Goal: Communication & Community: Connect with others

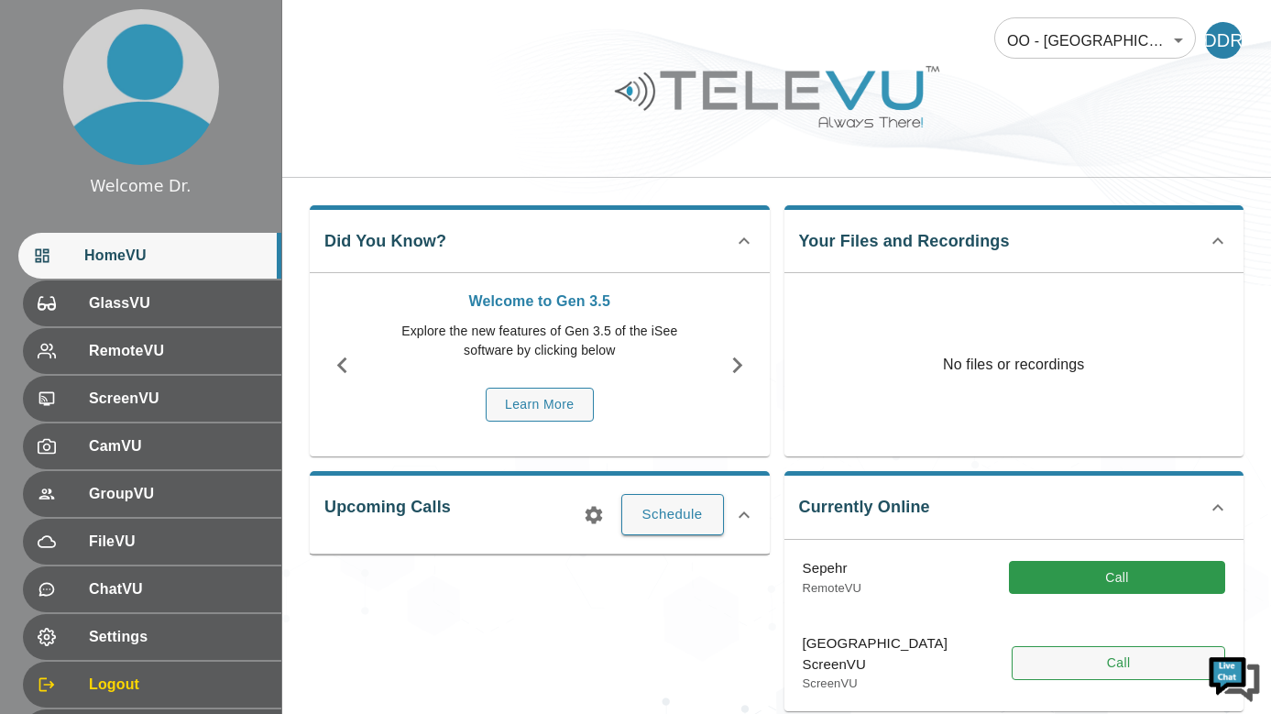
click at [1056, 658] on button "Call" at bounding box center [1118, 663] width 213 height 34
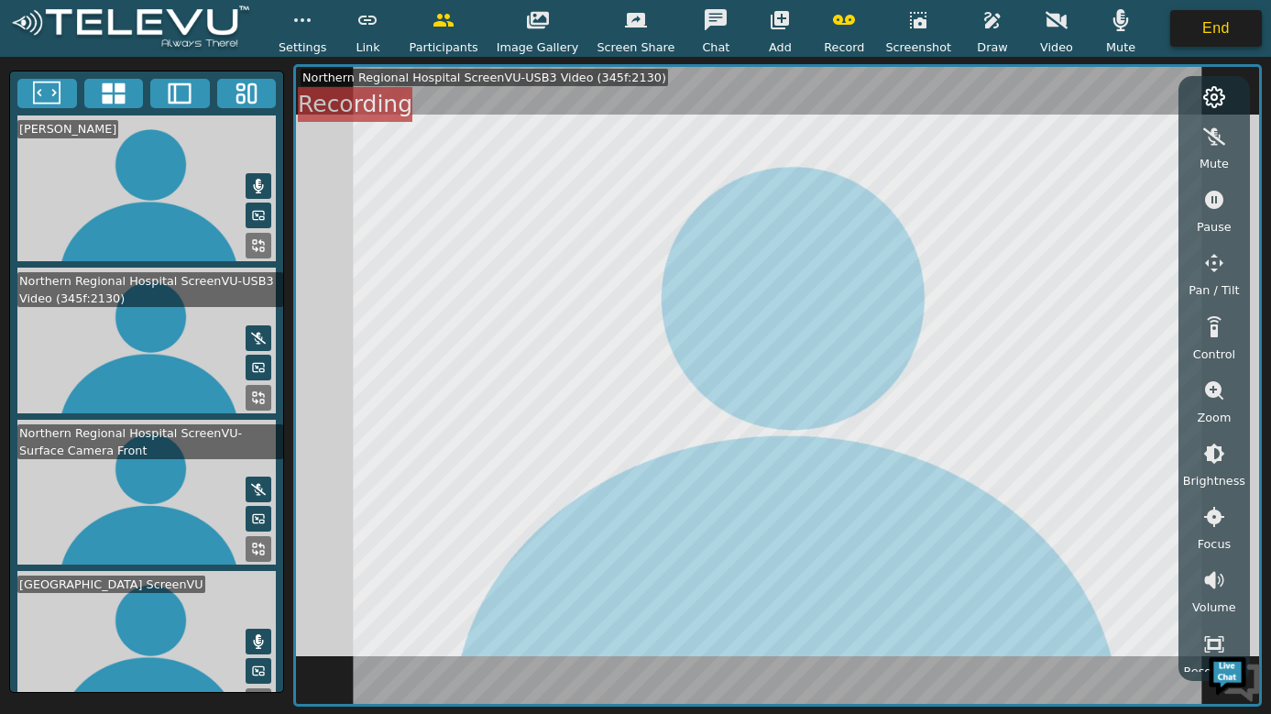
click at [1202, 27] on button "End" at bounding box center [1216, 28] width 92 height 37
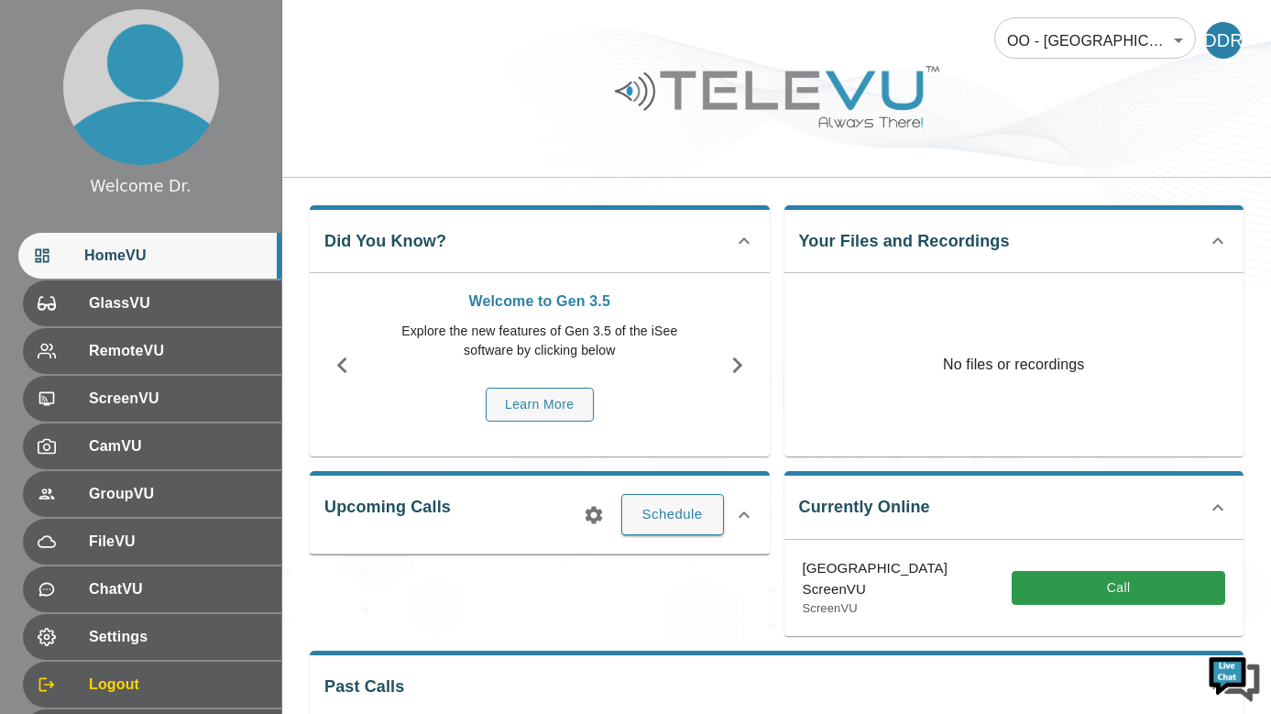
click at [1220, 662] on img at bounding box center [1234, 677] width 55 height 55
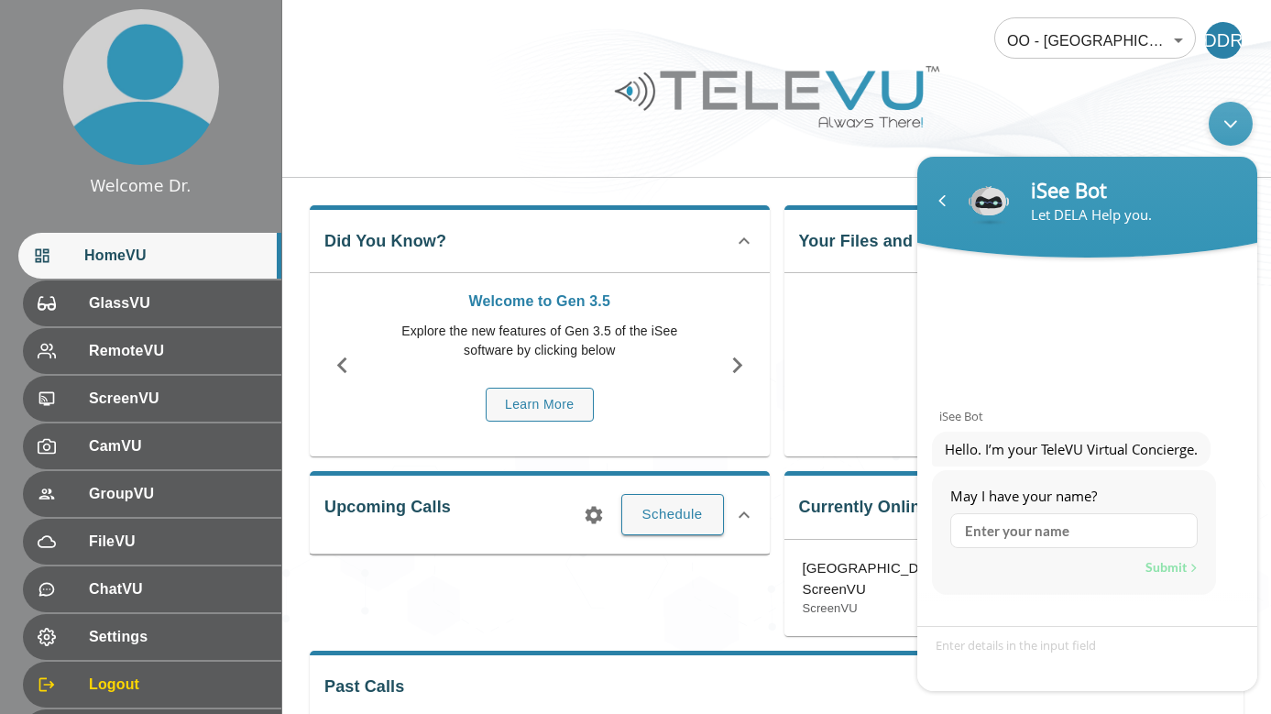
click at [1239, 134] on div "Minimize live chat window" at bounding box center [1231, 124] width 44 height 44
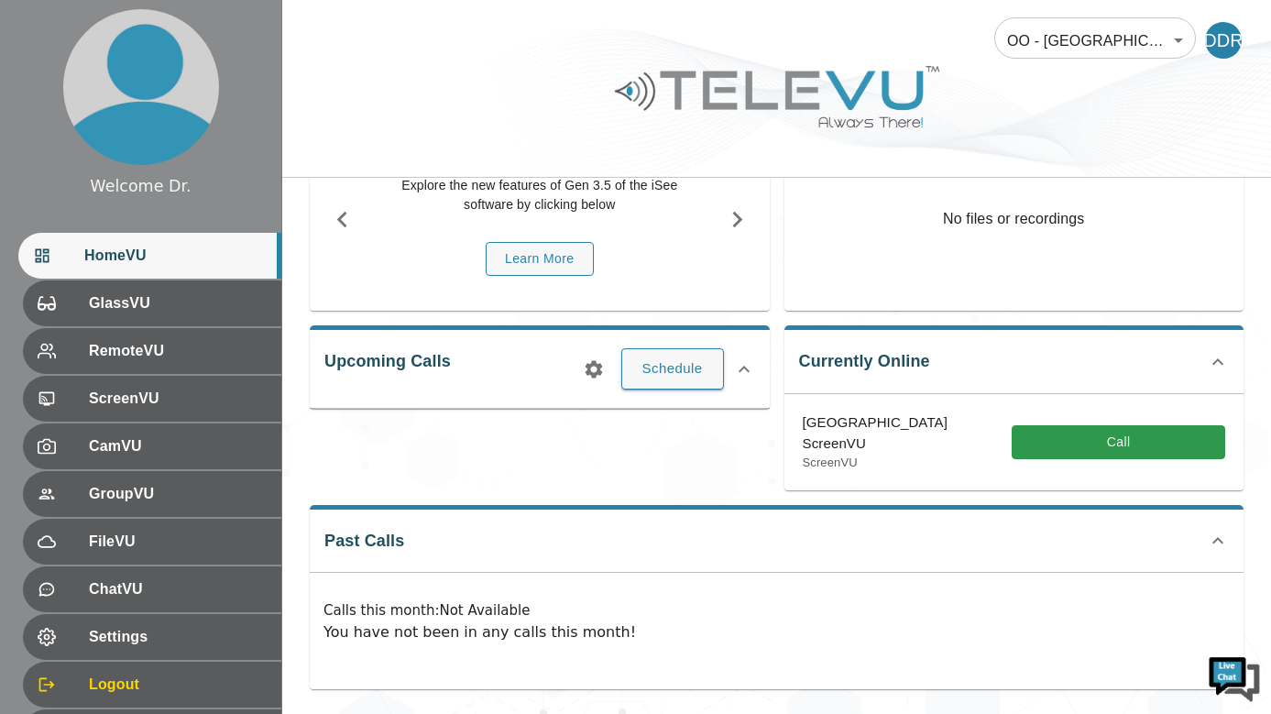
scroll to position [145, 0]
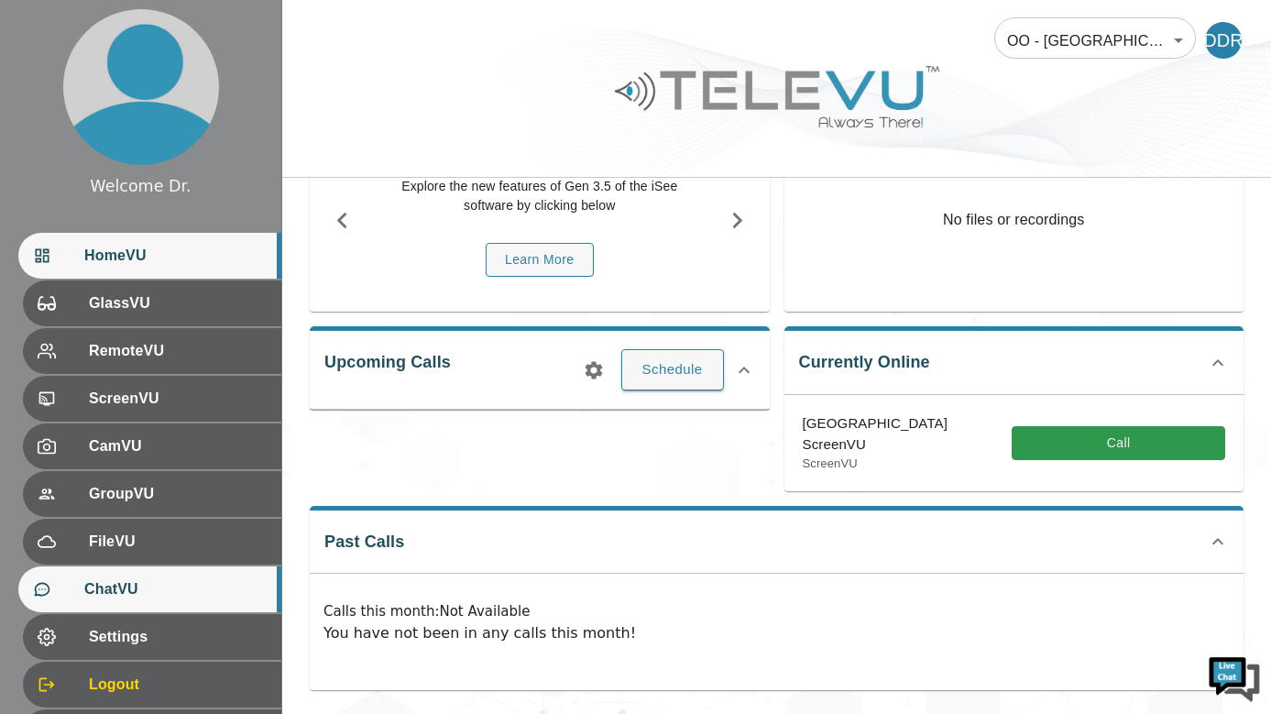
click at [220, 585] on span "ChatVU" at bounding box center [175, 589] width 182 height 22
